Goal: Task Accomplishment & Management: Manage account settings

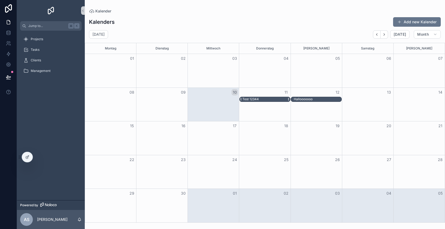
click at [262, 100] on div "Test 12344" at bounding box center [266, 99] width 48 height 5
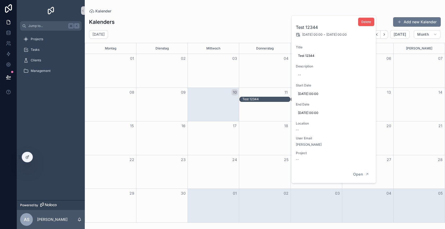
click at [366, 23] on span "Delete" at bounding box center [366, 22] width 10 height 4
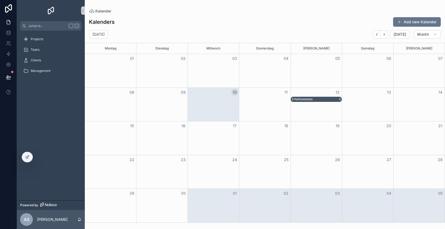
click at [308, 99] on div "Hallooooooo" at bounding box center [303, 99] width 19 height 4
click at [314, 100] on div "Hallooooooo" at bounding box center [318, 99] width 48 height 5
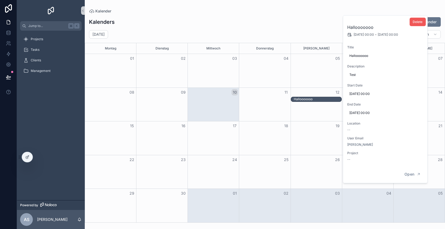
click at [418, 24] on span "Delete" at bounding box center [418, 22] width 10 height 4
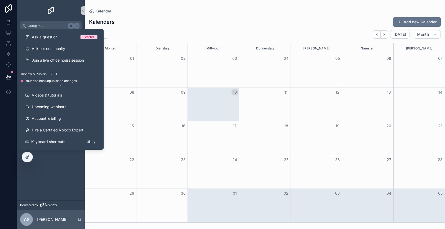
click at [9, 74] on button at bounding box center [9, 77] width 12 height 15
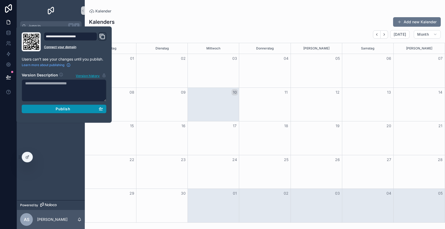
click at [42, 108] on div "Publish" at bounding box center [64, 109] width 78 height 5
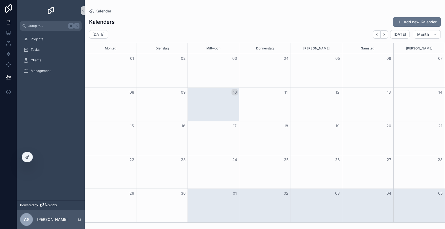
click at [46, 146] on div "Projects Tasks Clients Management" at bounding box center [51, 116] width 68 height 170
click at [36, 38] on span "Projects" at bounding box center [37, 39] width 12 height 4
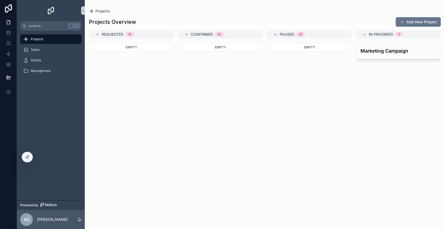
scroll to position [0, 34]
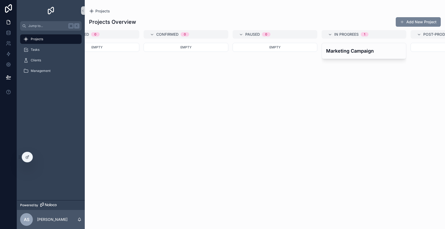
click at [422, 19] on button "Add New Project" at bounding box center [418, 22] width 45 height 10
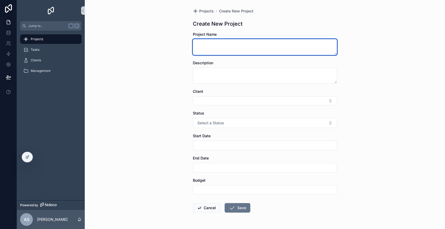
click at [223, 47] on textarea "scrollable content" at bounding box center [265, 47] width 144 height 16
type textarea "********"
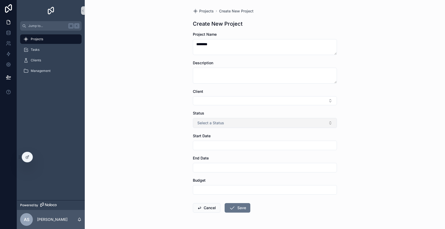
click at [210, 122] on span "Select a Status" at bounding box center [210, 122] width 27 height 5
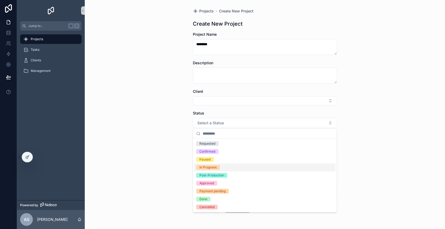
click at [230, 168] on div "In Progrees" at bounding box center [264, 168] width 141 height 8
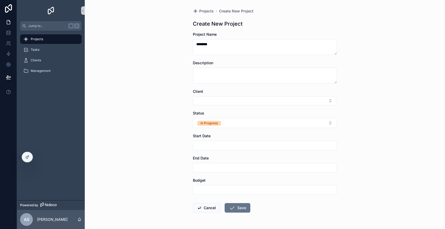
scroll to position [17, 0]
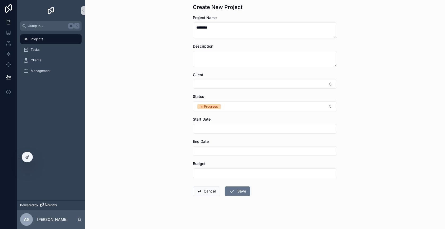
click at [230, 170] on input "scrollable content" at bounding box center [265, 173] width 144 height 7
click at [239, 191] on button "Save" at bounding box center [238, 192] width 26 height 10
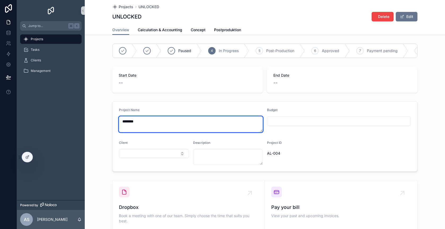
click at [179, 117] on textarea "********" at bounding box center [191, 125] width 144 height 16
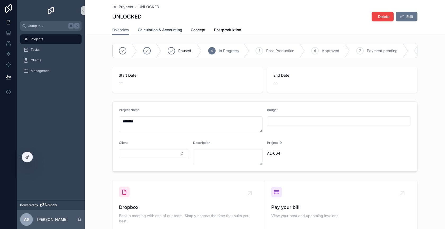
click at [165, 31] on span "Calculation & Accounting" at bounding box center [160, 29] width 44 height 5
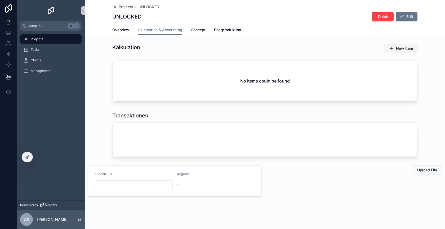
click at [401, 47] on span "New Item" at bounding box center [404, 48] width 17 height 5
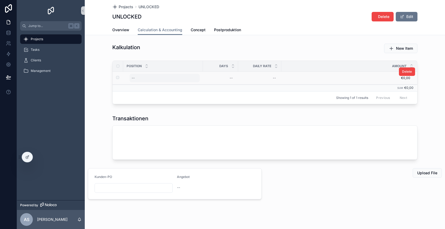
click at [155, 76] on div "--" at bounding box center [165, 78] width 70 height 8
type input "*"
type input "**********"
click button "scrollable content" at bounding box center [196, 85] width 6 height 6
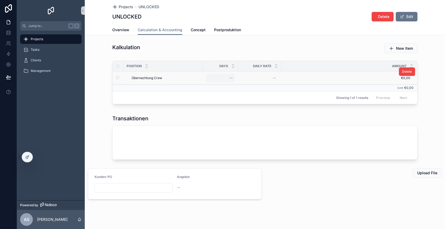
click at [224, 78] on div "--" at bounding box center [220, 78] width 29 height 8
click at [229, 77] on div "--" at bounding box center [220, 78] width 29 height 8
type input "****"
click at [234, 108] on div "Kalkulation New Item Position Days Daily Rate Amount Übernachtung Crew Übernach…" at bounding box center [265, 122] width 360 height 160
click at [230, 77] on div "--" at bounding box center [231, 78] width 3 height 4
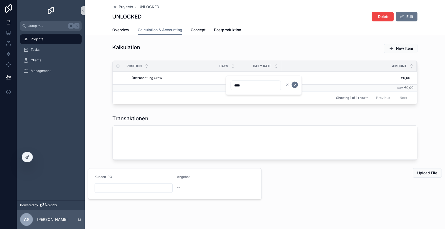
click button "scrollable content" at bounding box center [295, 85] width 6 height 6
click at [264, 78] on div "--" at bounding box center [259, 78] width 37 height 8
type input "*******"
click button "scrollable content" at bounding box center [337, 85] width 6 height 6
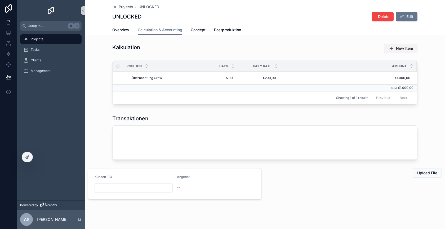
click at [396, 48] on span "New Item" at bounding box center [404, 48] width 17 height 5
click at [172, 56] on div "Kalkulation New Item Position Days Daily Rate Amount Übernachtung Crew Übernach…" at bounding box center [264, 75] width 311 height 67
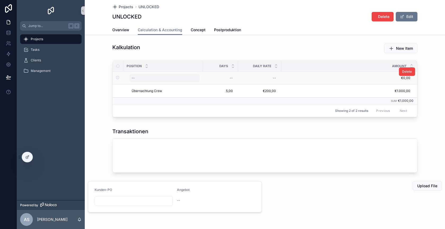
click at [145, 79] on div "--" at bounding box center [165, 78] width 70 height 8
type input "**********"
click button "scrollable content" at bounding box center [196, 85] width 6 height 6
click at [225, 77] on div "--" at bounding box center [220, 78] width 29 height 8
click at [227, 79] on div "--" at bounding box center [220, 78] width 29 height 8
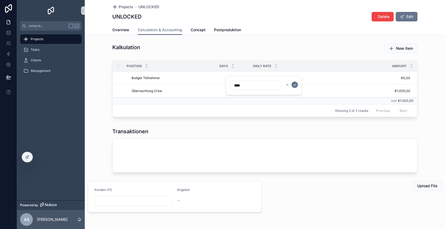
type input "****"
click at [267, 50] on div "New Item" at bounding box center [343, 49] width 154 height 14
click at [224, 80] on div "--" at bounding box center [220, 78] width 29 height 8
click button "scrollable content" at bounding box center [295, 85] width 6 height 6
click at [270, 77] on div "--" at bounding box center [259, 78] width 37 height 8
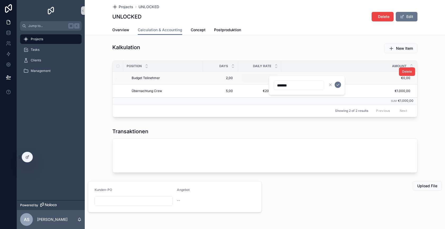
type input "*********"
click at [271, 75] on div "--" at bounding box center [259, 78] width 37 height 8
type input "*******"
click button "scrollable content" at bounding box center [337, 85] width 6 height 6
click at [397, 49] on span "New Item" at bounding box center [404, 48] width 17 height 5
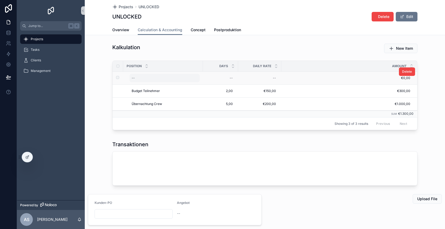
click at [148, 79] on div "--" at bounding box center [165, 78] width 70 height 8
type input "**********"
click button "scrollable content" at bounding box center [196, 85] width 6 height 6
click at [221, 77] on div "--" at bounding box center [220, 78] width 29 height 8
type input "*****"
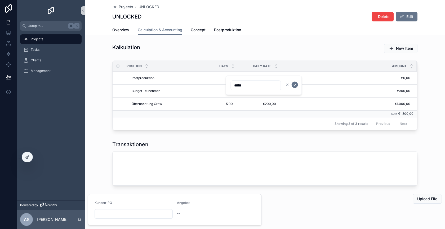
click button "scrollable content" at bounding box center [295, 85] width 6 height 6
click at [264, 78] on div "--" at bounding box center [259, 78] width 37 height 8
type input "*******"
click button "scrollable content" at bounding box center [337, 85] width 6 height 6
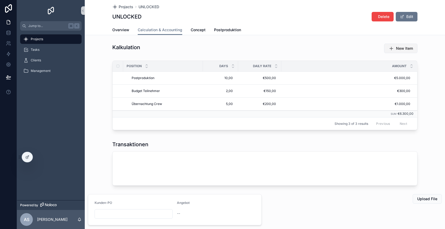
click at [398, 48] on span "New Item" at bounding box center [404, 48] width 17 height 5
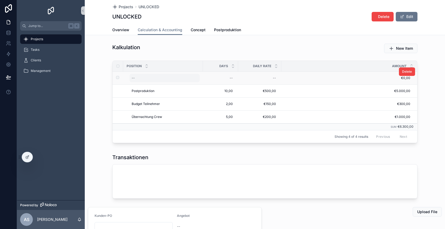
click at [151, 78] on div "--" at bounding box center [165, 78] width 70 height 8
type input "**********"
click button "scrollable content" at bounding box center [196, 85] width 6 height 6
click at [223, 77] on div "--" at bounding box center [220, 78] width 29 height 8
click at [225, 79] on div "--" at bounding box center [220, 78] width 29 height 8
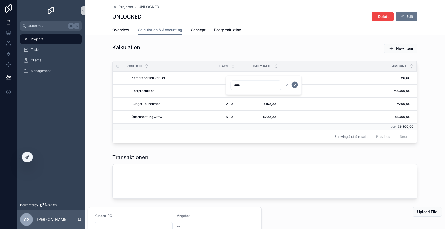
click button "scrollable content" at bounding box center [295, 85] width 6 height 6
click at [270, 79] on div "--" at bounding box center [259, 78] width 37 height 8
type input "*******"
click button "scrollable content" at bounding box center [337, 85] width 6 height 6
click at [286, 52] on div "New Item" at bounding box center [344, 49] width 148 height 10
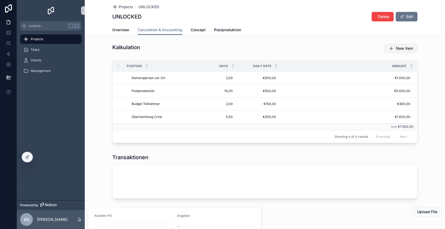
click at [402, 47] on span "New Item" at bounding box center [404, 48] width 17 height 5
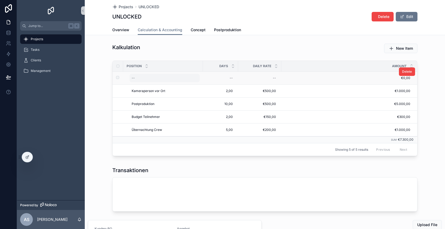
click at [143, 76] on div "--" at bounding box center [165, 78] width 70 height 8
type input "*******"
click button "scrollable content" at bounding box center [196, 85] width 6 height 6
click at [227, 80] on div "--" at bounding box center [220, 78] width 29 height 8
type input "****"
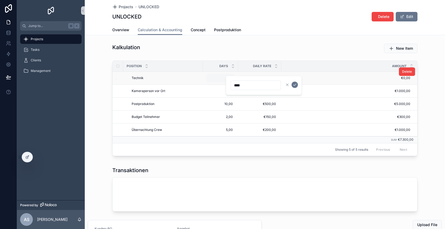
click button "scrollable content" at bounding box center [295, 85] width 6 height 6
click at [274, 75] on div "--" at bounding box center [259, 78] width 37 height 8
type input "*********"
click button "scrollable content" at bounding box center [337, 85] width 6 height 6
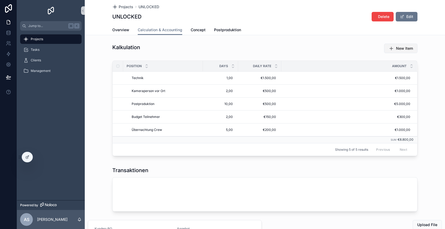
click at [401, 49] on span "New Item" at bounding box center [404, 48] width 17 height 5
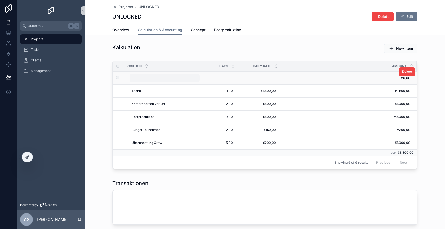
click at [141, 77] on div "--" at bounding box center [165, 78] width 70 height 8
type input "*******"
click button "scrollable content" at bounding box center [196, 85] width 6 height 6
click at [228, 75] on div "--" at bounding box center [220, 78] width 29 height 8
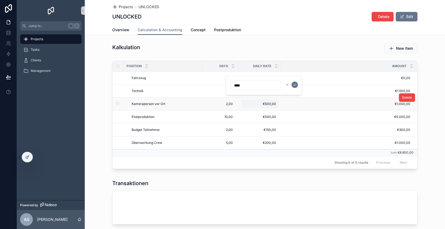
click button "scrollable content" at bounding box center [295, 85] width 6 height 6
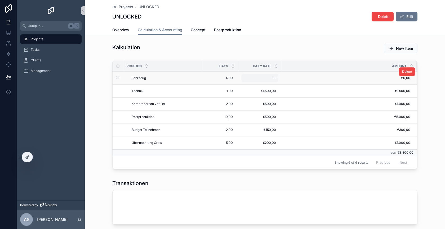
click at [271, 76] on div "--" at bounding box center [259, 78] width 37 height 8
type input "*******"
click button "scrollable content" at bounding box center [337, 85] width 6 height 6
click at [272, 54] on div "New Item" at bounding box center [343, 49] width 154 height 14
click at [231, 103] on span "2,00" at bounding box center [220, 104] width 25 height 4
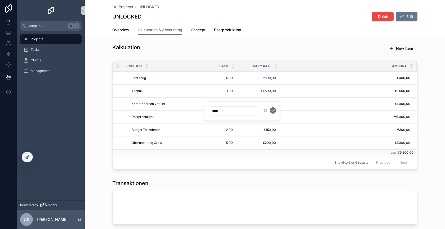
click at [214, 112] on input "****" at bounding box center [234, 111] width 50 height 7
type input "****"
click at [274, 109] on icon "scrollable content" at bounding box center [273, 111] width 4 height 4
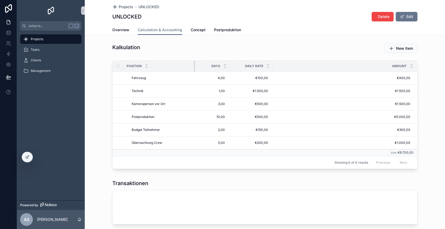
drag, startPoint x: 202, startPoint y: 66, endPoint x: 194, endPoint y: 66, distance: 7.9
click at [194, 66] on div "scrollable content" at bounding box center [195, 66] width 2 height 11
click at [317, 91] on span "€1.500,00" at bounding box center [342, 91] width 137 height 4
click at [28, 159] on icon at bounding box center [27, 157] width 4 height 4
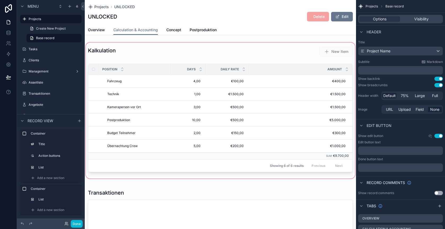
click at [280, 77] on div "scrollable content" at bounding box center [220, 111] width 271 height 138
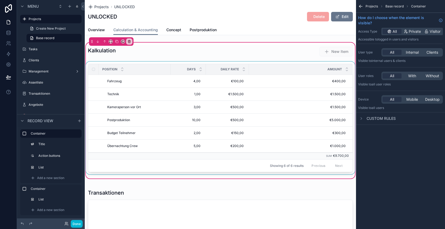
click at [269, 82] on div "scrollable content" at bounding box center [220, 119] width 271 height 115
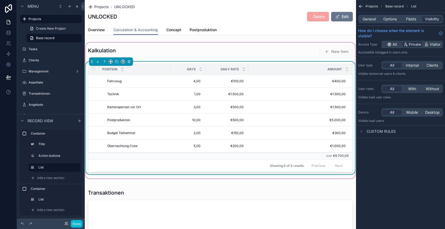
click at [276, 63] on div "Position Days Daily Rate Amount Fahrzeug Fahrzeug 4,00 4,00 €100,00 €100,00 €40…" at bounding box center [220, 119] width 271 height 115
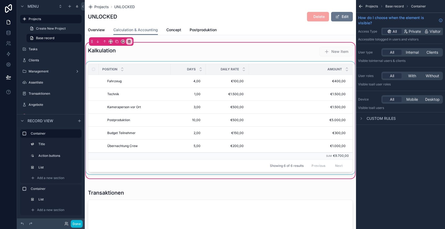
click at [277, 65] on div "Amount" at bounding box center [300, 69] width 102 height 10
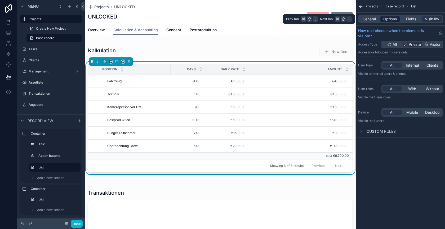
click at [390, 20] on span "Options" at bounding box center [390, 18] width 14 height 5
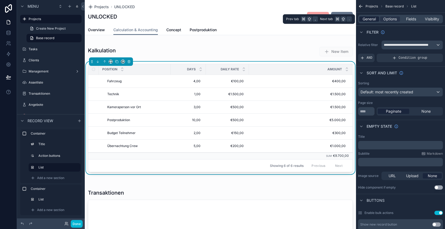
click at [371, 20] on span "General" at bounding box center [369, 18] width 13 height 5
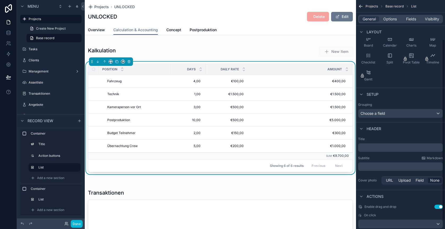
scroll to position [60, 0]
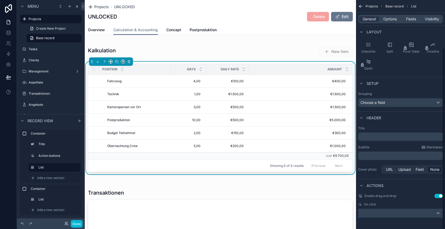
click at [388, 209] on div "scrollable content" at bounding box center [400, 213] width 84 height 8
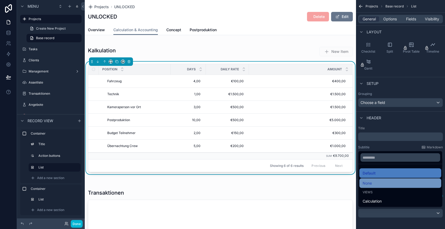
click at [384, 184] on div "None" at bounding box center [400, 183] width 75 height 6
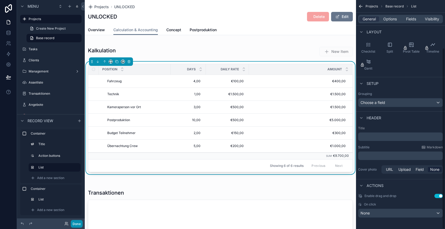
click at [77, 223] on button "Done" at bounding box center [77, 224] width 12 height 8
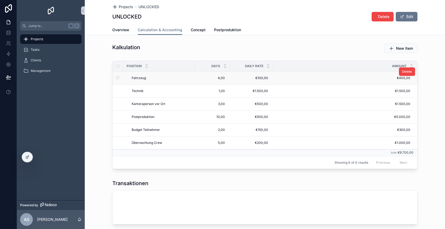
click at [311, 76] on span "€400,00" at bounding box center [342, 78] width 137 height 4
click at [144, 77] on span "Fahrzeug" at bounding box center [139, 78] width 14 height 4
click at [175, 59] on div "Position Days Daily Rate Amount Fahrzeug Fahrzeug 4,00 4,00 €100,00 €100,00 €40…" at bounding box center [264, 116] width 311 height 115
click at [231, 66] on div "scrollable content" at bounding box center [232, 66] width 2 height 11
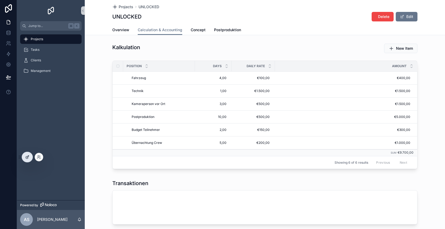
click at [25, 157] on div at bounding box center [27, 157] width 11 height 10
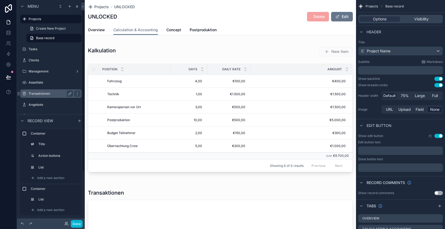
click at [47, 95] on label "Transaktionen" at bounding box center [50, 94] width 42 height 4
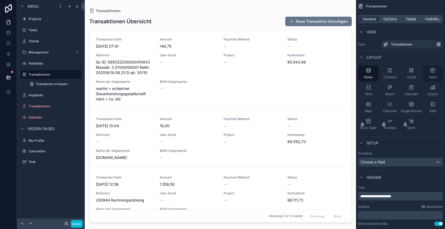
click at [434, 71] on icon "scrollable content" at bounding box center [432, 70] width 5 height 5
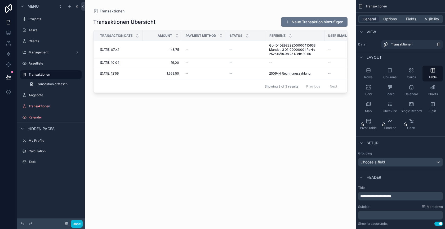
click at [168, 40] on div "Amount" at bounding box center [162, 36] width 39 height 10
click at [194, 28] on div "Transaktionen Übersicht Neue Transaktion hinzufügen Transaction Date Amount Pay…" at bounding box center [220, 118] width 254 height 209
click at [78, 224] on button "Done" at bounding box center [77, 224] width 12 height 8
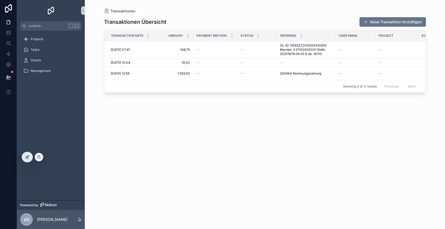
click at [26, 154] on div at bounding box center [27, 157] width 11 height 10
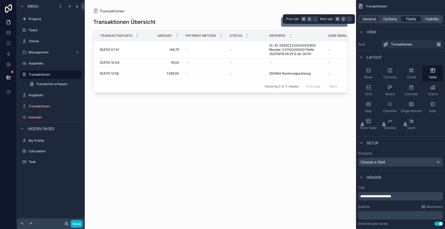
click at [410, 18] on span "Fields" at bounding box center [411, 18] width 10 height 5
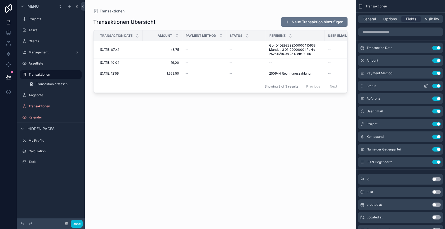
click at [437, 86] on button "Use setting" at bounding box center [436, 86] width 8 height 4
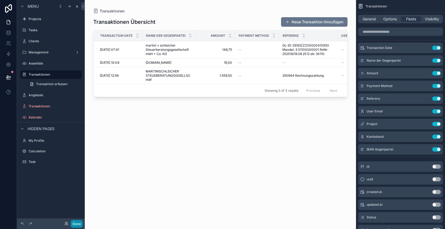
click at [76, 226] on button "Done" at bounding box center [77, 224] width 12 height 8
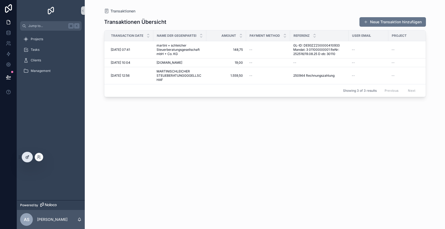
click at [28, 160] on div at bounding box center [27, 157] width 11 height 10
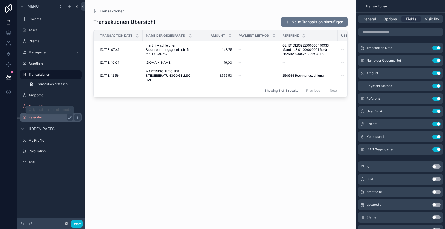
click at [46, 118] on label "Kalender" at bounding box center [50, 117] width 42 height 4
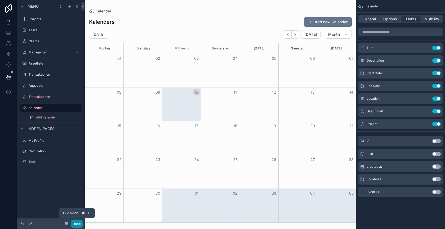
click at [76, 222] on button "Done" at bounding box center [77, 224] width 12 height 8
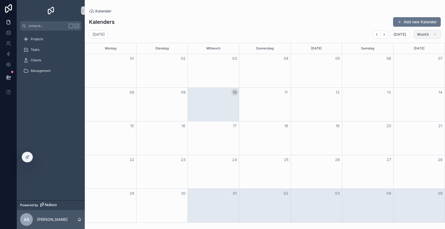
click at [429, 34] on span "Month" at bounding box center [423, 34] width 12 height 5
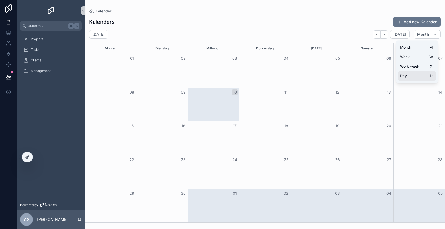
click at [411, 74] on button "Day D" at bounding box center [417, 76] width 38 height 10
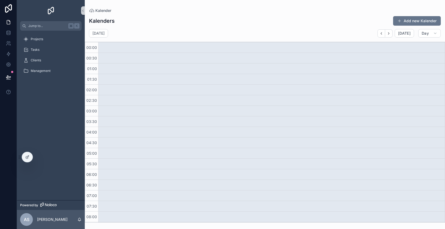
drag, startPoint x: 237, startPoint y: 102, endPoint x: 242, endPoint y: 167, distance: 65.3
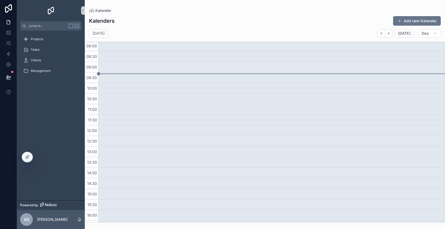
scroll to position [181, 0]
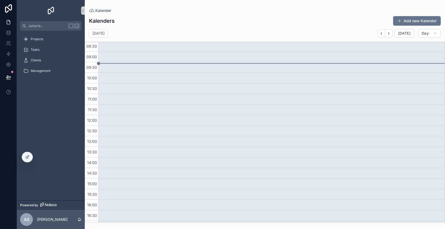
drag, startPoint x: 231, startPoint y: 108, endPoint x: 235, endPoint y: 183, distance: 75.3
click at [235, 183] on div "scrollable content" at bounding box center [271, 115] width 346 height 508
click at [237, 127] on div "scrollable content" at bounding box center [271, 115] width 346 height 508
click at [296, 106] on div "scrollable content" at bounding box center [271, 115] width 346 height 508
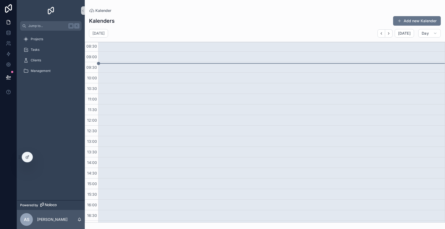
click at [296, 106] on div "scrollable content" at bounding box center [271, 115] width 346 height 508
click at [425, 33] on span "Day" at bounding box center [425, 33] width 7 height 5
click at [416, 48] on button "Month M" at bounding box center [417, 47] width 38 height 10
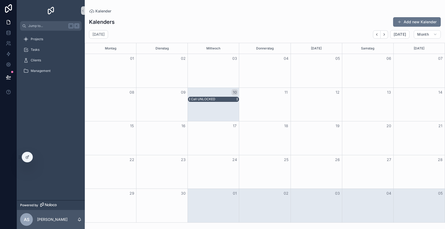
click at [212, 100] on div "Call UNLOCKED" at bounding box center [203, 99] width 24 height 4
click at [208, 102] on div "Call UNLOCKED" at bounding box center [203, 104] width 24 height 4
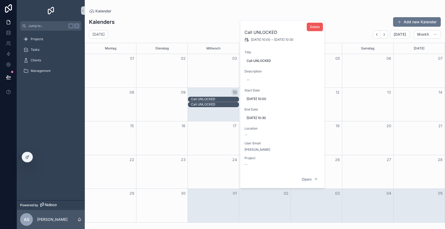
click at [314, 25] on span "Delete" at bounding box center [315, 27] width 10 height 4
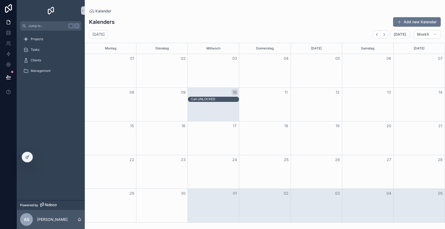
click at [217, 100] on div "Call UNLOCKED" at bounding box center [215, 99] width 48 height 5
click at [211, 99] on div "Call UNLOCKED" at bounding box center [203, 99] width 24 height 4
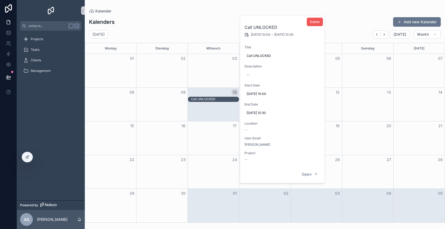
click at [311, 23] on span "Delete" at bounding box center [315, 22] width 10 height 4
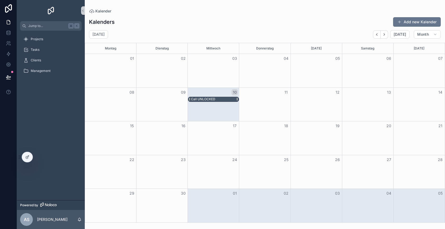
click at [225, 100] on div "Call UNLOCKED" at bounding box center [215, 99] width 48 height 5
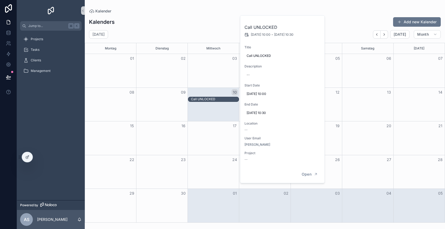
click at [227, 109] on div "Month View" at bounding box center [213, 105] width 51 height 34
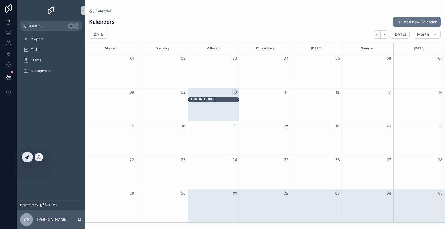
click at [29, 158] on icon at bounding box center [27, 157] width 4 height 4
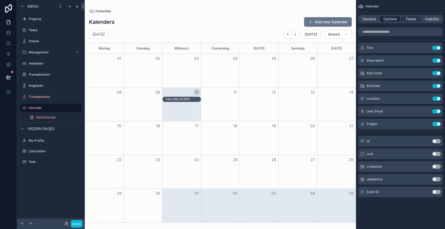
click at [386, 18] on span "Options" at bounding box center [390, 18] width 14 height 5
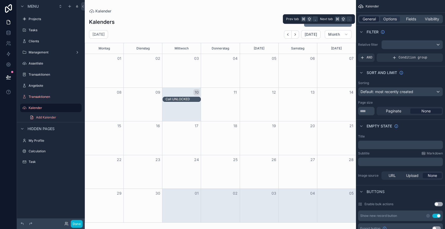
click at [368, 18] on span "General" at bounding box center [369, 18] width 13 height 5
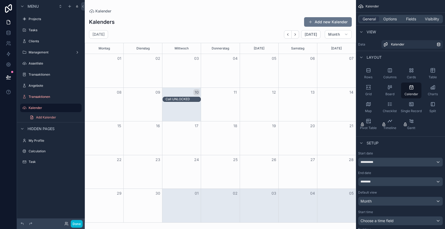
click at [336, 35] on div "scrollable content" at bounding box center [220, 114] width 271 height 229
click at [334, 32] on span "Month" at bounding box center [334, 34] width 12 height 5
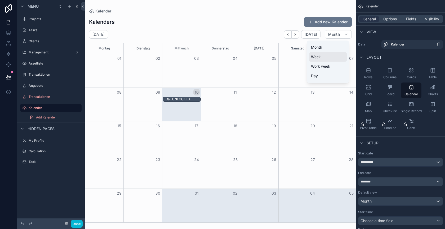
click at [327, 57] on button "Week" at bounding box center [328, 57] width 38 height 10
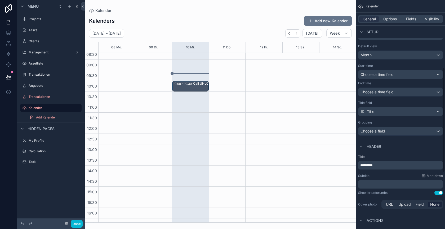
scroll to position [149, 0]
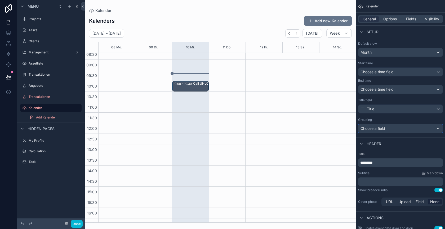
click at [415, 126] on div "Choose a field" at bounding box center [400, 128] width 84 height 8
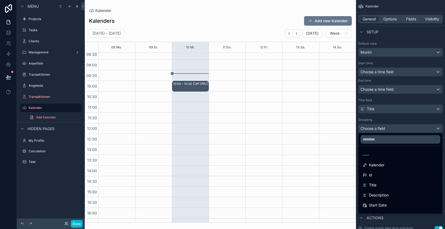
click at [411, 126] on div "scrollable content" at bounding box center [222, 114] width 445 height 229
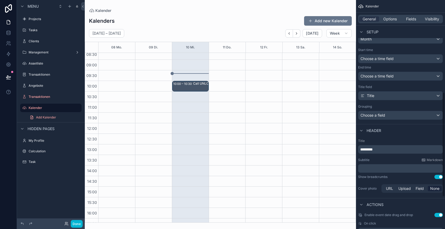
scroll to position [0, 0]
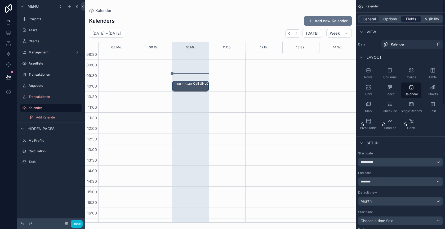
click at [411, 20] on span "Fields" at bounding box center [411, 18] width 10 height 5
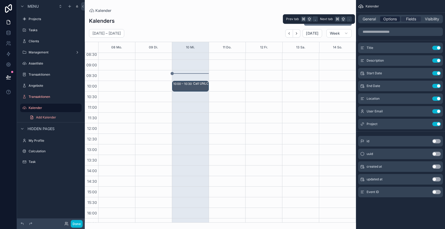
click at [391, 19] on span "Options" at bounding box center [390, 18] width 14 height 5
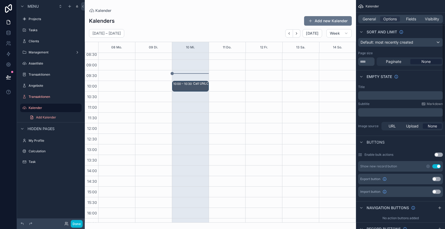
scroll to position [49, 0]
click at [423, 62] on span "None" at bounding box center [425, 62] width 9 height 5
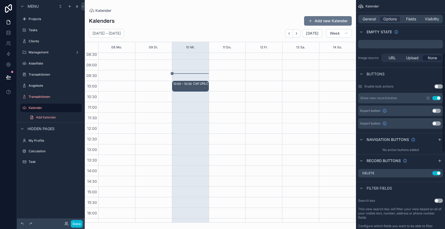
scroll to position [124, 0]
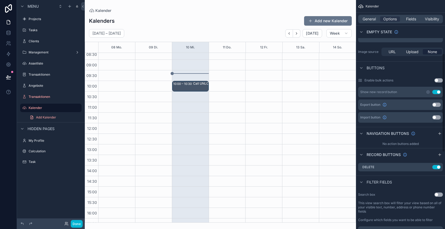
click at [441, 79] on button "Use setting" at bounding box center [438, 80] width 8 height 4
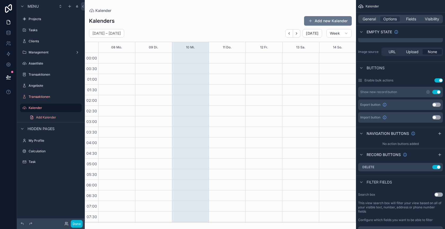
click at [441, 79] on button "Use setting" at bounding box center [438, 80] width 8 height 4
click at [439, 134] on icon "scrollable content" at bounding box center [439, 134] width 2 height 0
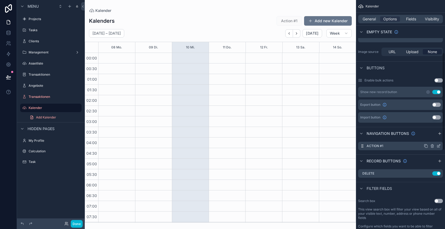
click at [432, 147] on icon "scrollable content" at bounding box center [432, 146] width 4 height 4
click at [430, 137] on icon at bounding box center [430, 136] width 0 height 1
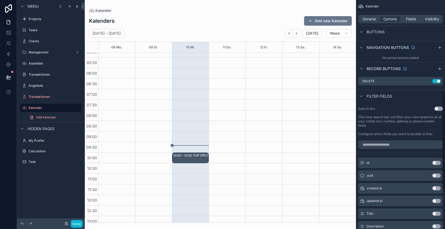
scroll to position [154, 0]
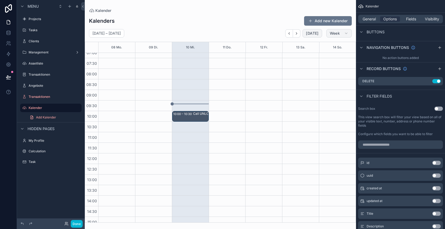
drag, startPoint x: 318, startPoint y: 34, endPoint x: 342, endPoint y: 35, distance: 23.8
click at [342, 35] on div "Today Week" at bounding box center [318, 33] width 66 height 8
click at [339, 34] on span "Week" at bounding box center [335, 33] width 10 height 5
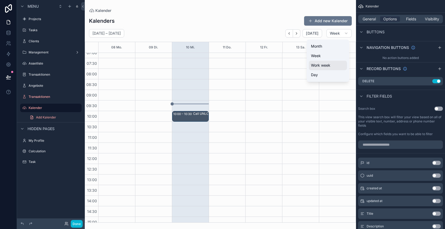
click at [328, 66] on span "Work week" at bounding box center [320, 65] width 19 height 5
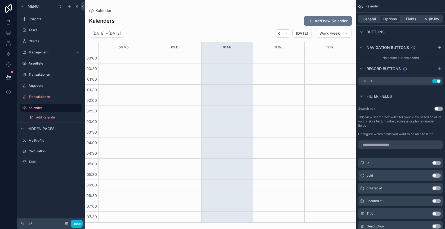
click at [336, 46] on div "12 Fr." at bounding box center [330, 47] width 51 height 11
click at [333, 30] on button "Work week" at bounding box center [334, 33] width 36 height 8
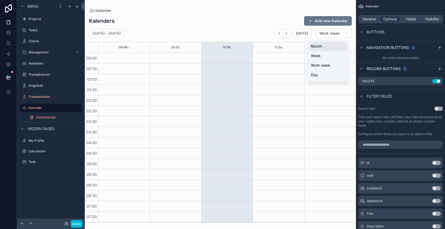
click at [325, 46] on button "Month" at bounding box center [328, 47] width 38 height 10
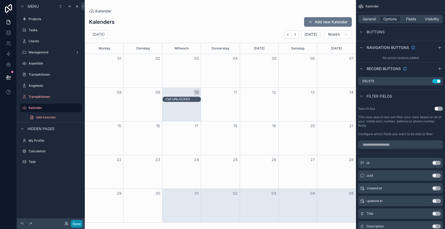
click at [80, 223] on button "Done" at bounding box center [77, 224] width 12 height 8
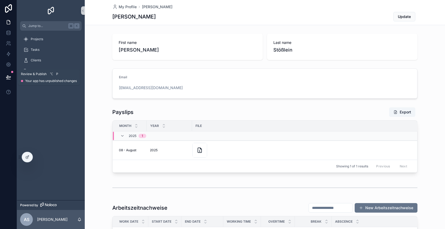
click at [9, 78] on icon at bounding box center [8, 77] width 5 height 5
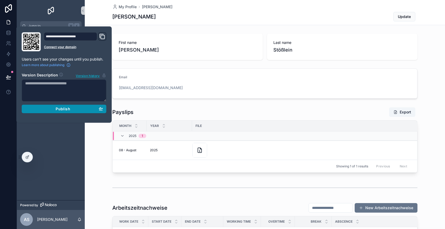
click at [61, 110] on span "Publish" at bounding box center [63, 109] width 14 height 5
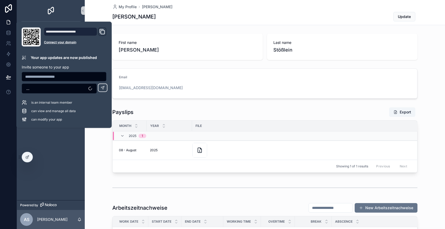
click at [90, 136] on div "Payslips Export Month Year File 2025 1 08 - August 08 - August 2025 2025 Showin…" at bounding box center [265, 140] width 360 height 70
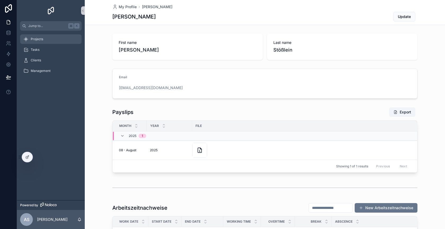
click at [39, 40] on span "Projects" at bounding box center [37, 39] width 12 height 4
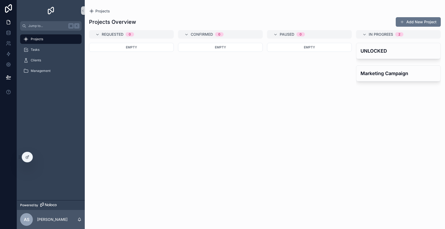
scroll to position [0, 33]
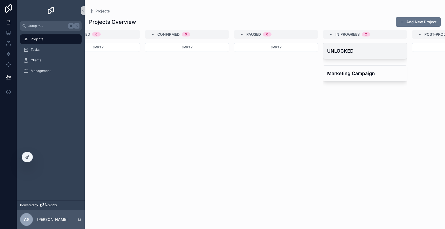
click at [342, 51] on h4 "UNLOCKED" at bounding box center [365, 50] width 76 height 7
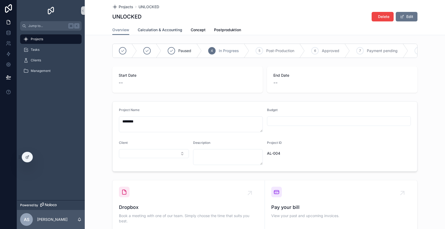
click at [157, 27] on span "Calculation & Accounting" at bounding box center [160, 29] width 44 height 5
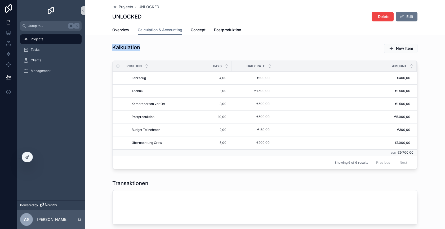
drag, startPoint x: 114, startPoint y: 48, endPoint x: 153, endPoint y: 49, distance: 39.5
click at [153, 49] on div "Kalkulation" at bounding box center [186, 47] width 148 height 7
click at [144, 53] on div "Kalkulation" at bounding box center [186, 49] width 154 height 14
